Goal: Task Accomplishment & Management: Manage account settings

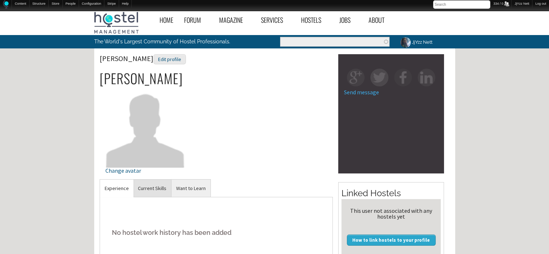
click at [161, 195] on link "Current Skills" at bounding box center [152, 188] width 38 height 18
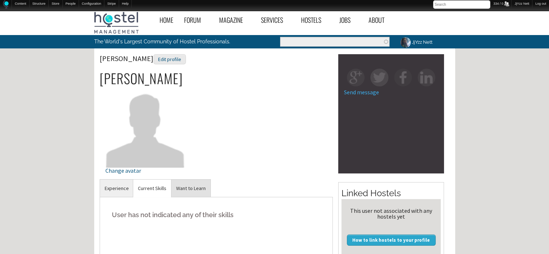
click at [198, 190] on link "Want to Learn" at bounding box center [190, 188] width 39 height 18
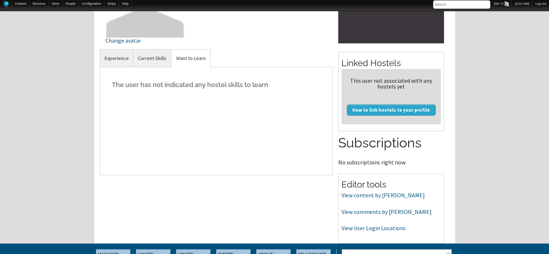
scroll to position [144, 0]
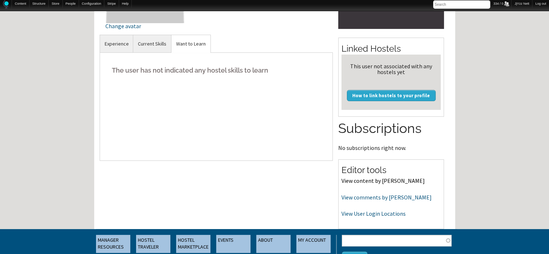
click at [356, 180] on link "View content by danilom" at bounding box center [382, 180] width 83 height 7
click at [389, 180] on link "View content by danilom" at bounding box center [382, 180] width 83 height 7
click at [389, 201] on p "View comments by danilom" at bounding box center [390, 197] width 99 height 9
click at [388, 197] on link "View comments by danilom" at bounding box center [386, 196] width 90 height 7
click at [381, 211] on link "View User Login Locations" at bounding box center [373, 213] width 64 height 7
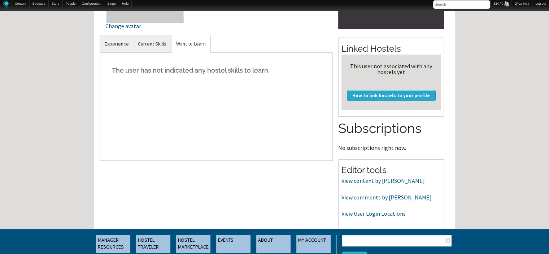
scroll to position [0, 0]
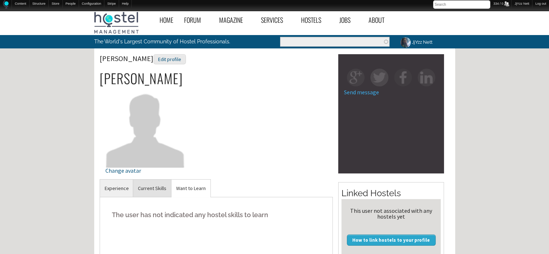
click at [149, 185] on link "Current Skills" at bounding box center [152, 188] width 38 height 18
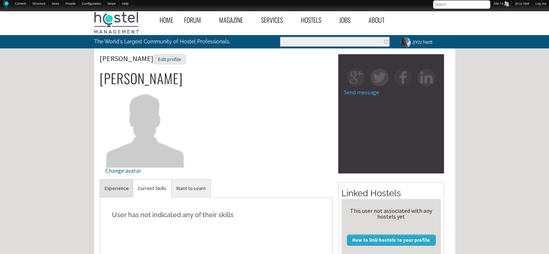
click at [111, 187] on link "Experience" at bounding box center [117, 188] width 34 height 18
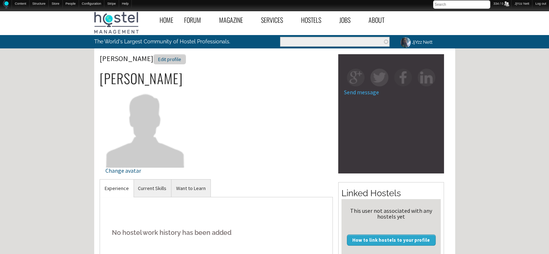
click at [153, 57] on div "Edit profile" at bounding box center [169, 59] width 32 height 10
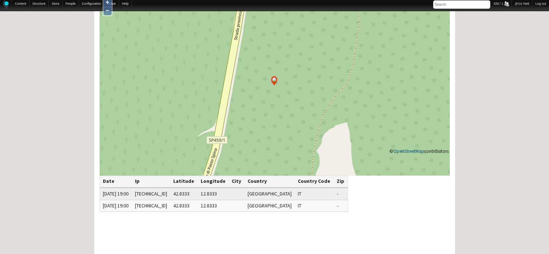
scroll to position [72, 0]
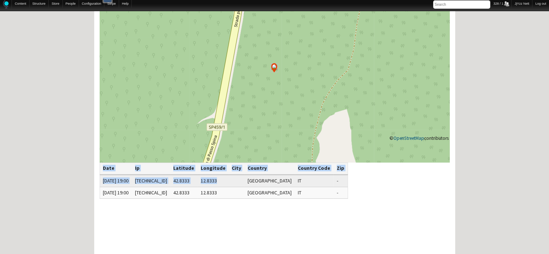
drag, startPoint x: 0, startPoint y: 0, endPoint x: 309, endPoint y: 174, distance: 354.4
click at [309, 174] on div "+ − © OpenStreetMap contributors Date Ip Latitude Longitude City Country Countr…" at bounding box center [274, 152] width 361 height 341
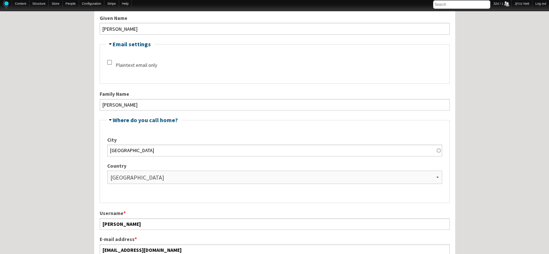
scroll to position [173, 0]
